Goal: Navigation & Orientation: Find specific page/section

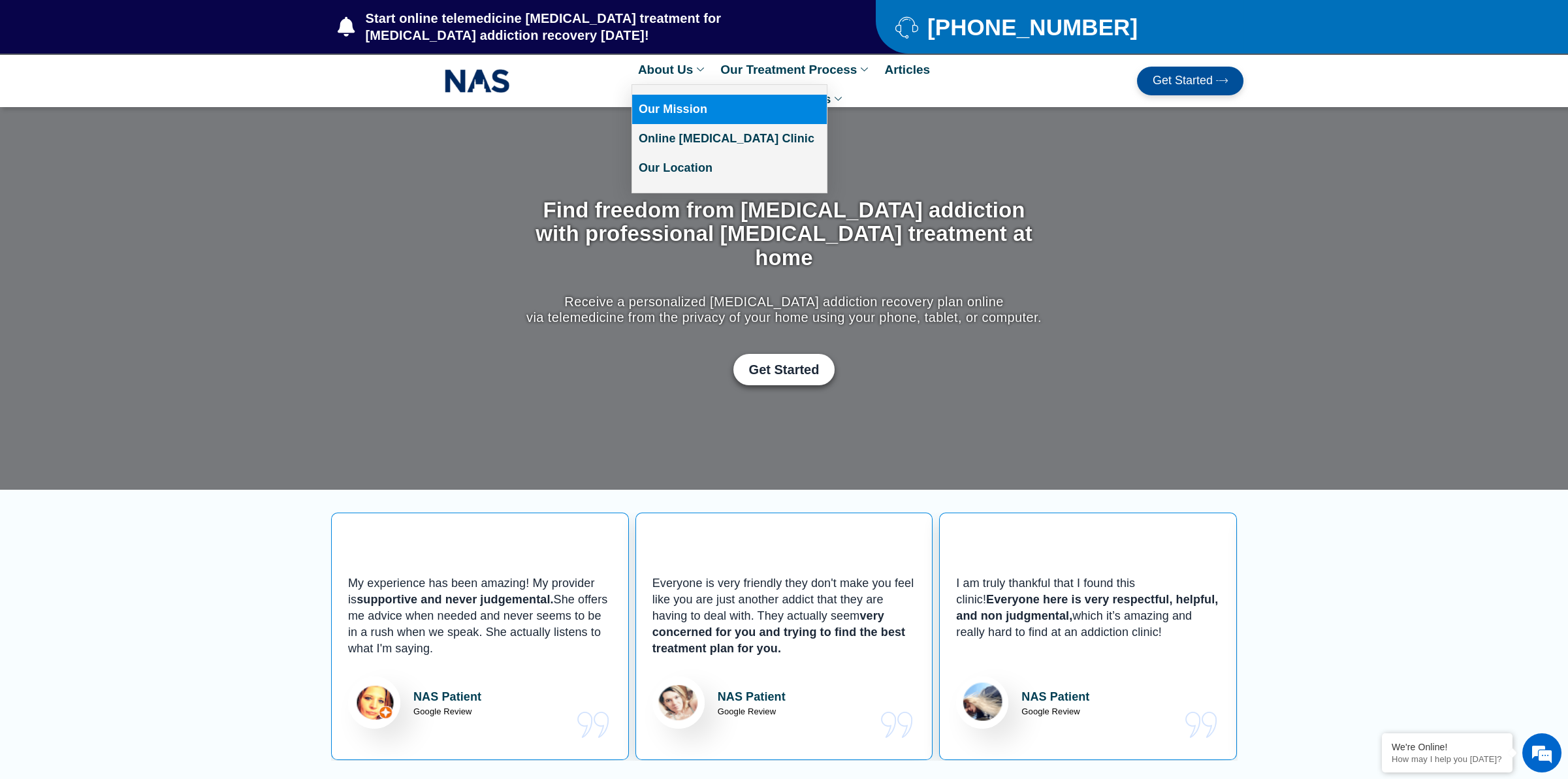
click at [725, 113] on link "Our Mission" at bounding box center [729, 109] width 194 height 29
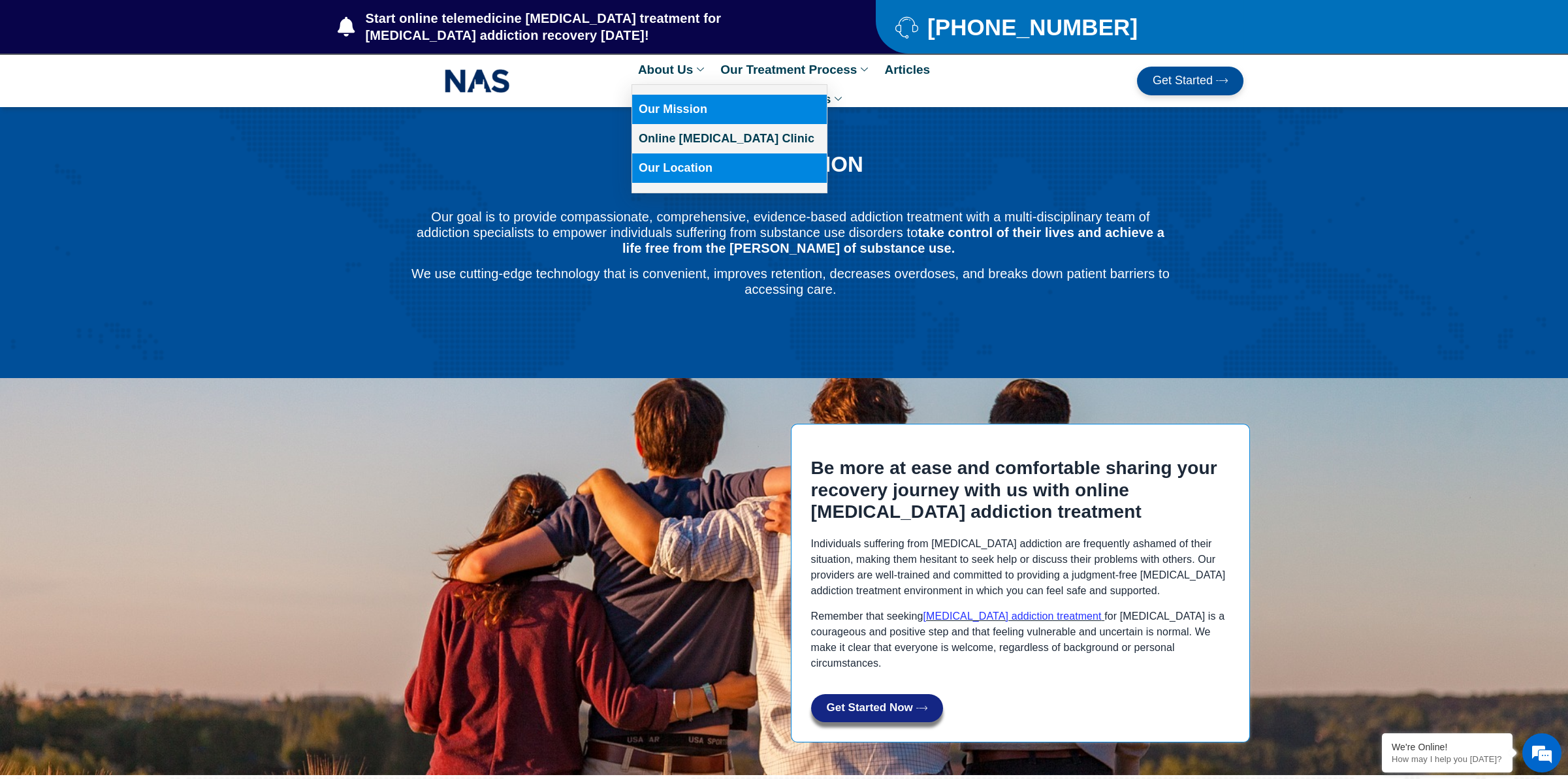
click at [698, 175] on link "Our Location" at bounding box center [729, 168] width 194 height 29
